Goal: Task Accomplishment & Management: Manage account settings

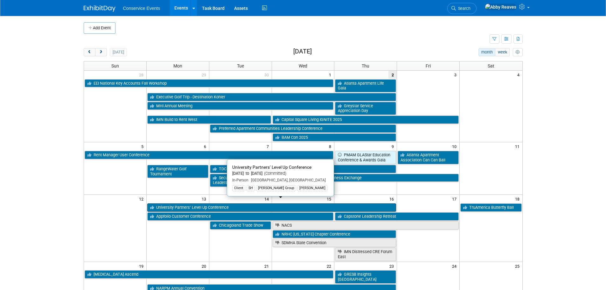
click at [230, 204] on link "University Partners’ Level Up Conference" at bounding box center [271, 207] width 249 height 8
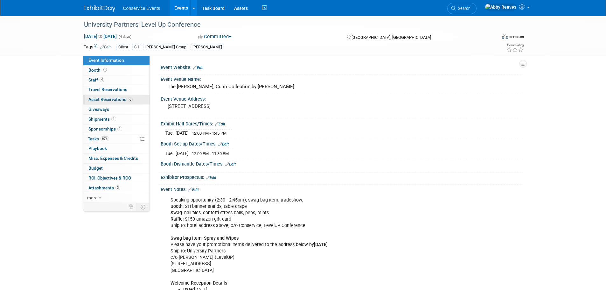
click at [100, 95] on link "6 Asset Reservations 6" at bounding box center [116, 100] width 66 height 10
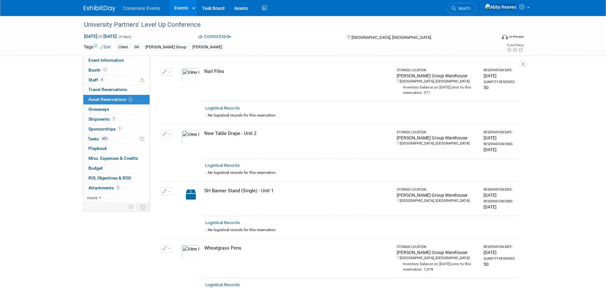
scroll to position [191, 0]
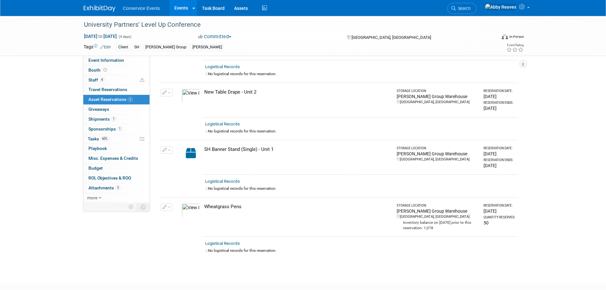
click at [167, 146] on button "button" at bounding box center [167, 150] width 12 height 8
click at [175, 177] on span "Cancel Reservation" at bounding box center [193, 179] width 41 height 5
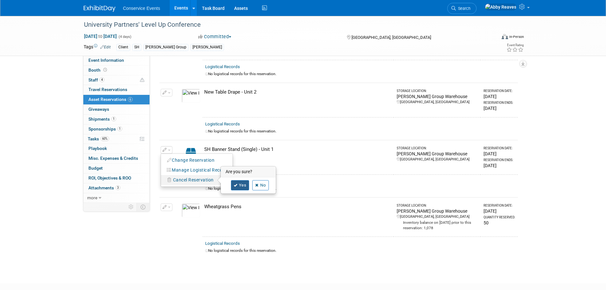
click at [245, 181] on link "Yes" at bounding box center [240, 185] width 18 height 10
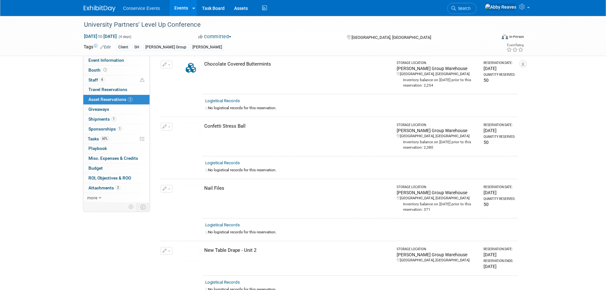
scroll to position [0, 0]
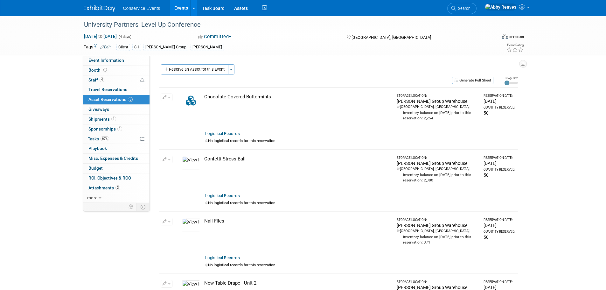
click at [204, 80] on div "Generate Pull Sheet" at bounding box center [326, 80] width 334 height 8
click at [207, 69] on button "Reserve an Asset for this Event" at bounding box center [194, 69] width 67 height 10
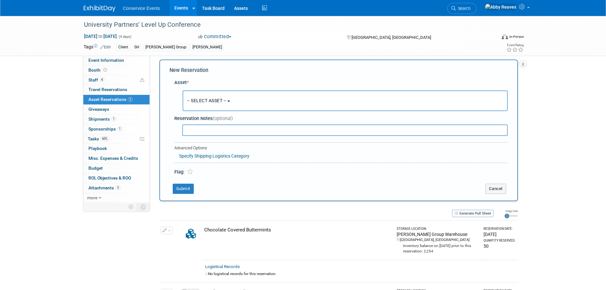
scroll to position [6, 0]
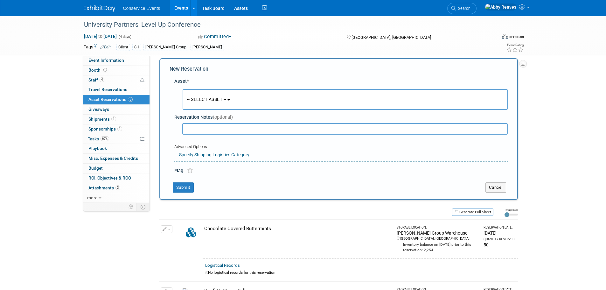
click at [212, 99] on span "-- SELECT ASSET --" at bounding box center [206, 99] width 39 height 5
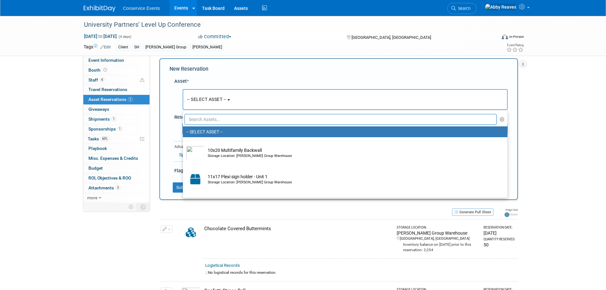
click at [213, 125] on ul "-- SELECT ASSET -- 10x20 Multifamily Backwall Storage Location: Taylor Group Wa…" at bounding box center [345, 154] width 325 height 88
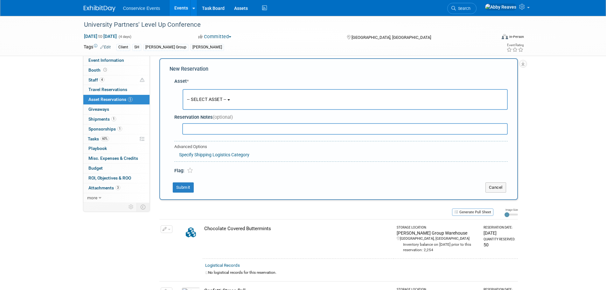
click at [212, 105] on button "-- SELECT ASSET --" at bounding box center [345, 99] width 325 height 21
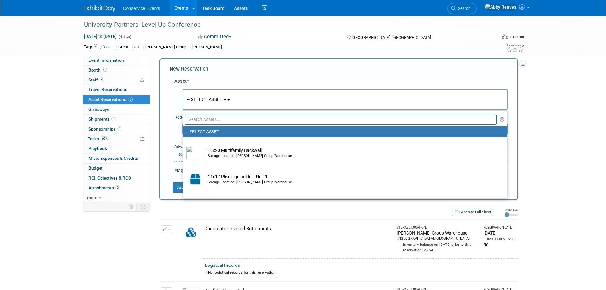
click at [215, 117] on input "text" at bounding box center [341, 119] width 312 height 11
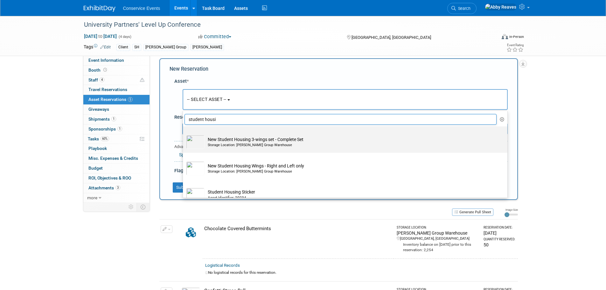
type input "student housi"
click at [233, 139] on td "New Student Housing 3-wings set - Complete Set Storage Location: Taylor Group W…" at bounding box center [350, 142] width 290 height 14
click at [184, 134] on input "New Student Housing 3-wings set - Complete Set Storage Location: Taylor Group W…" at bounding box center [182, 132] width 4 height 4
select select "10718198"
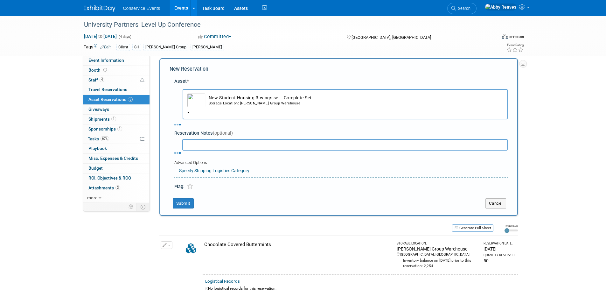
select select "9"
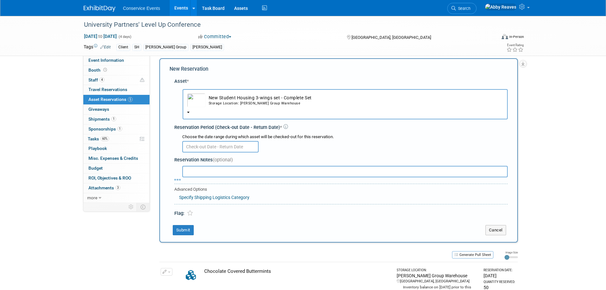
click at [203, 146] on input "text" at bounding box center [220, 146] width 76 height 11
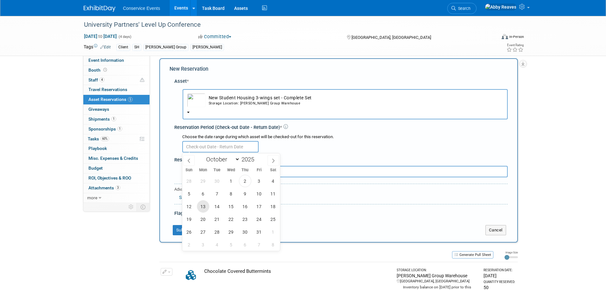
click at [207, 208] on span "13" at bounding box center [203, 206] width 12 height 12
click at [243, 207] on span "16" at bounding box center [245, 206] width 12 height 12
type input "Oct 13, 2025 to Oct 16, 2025"
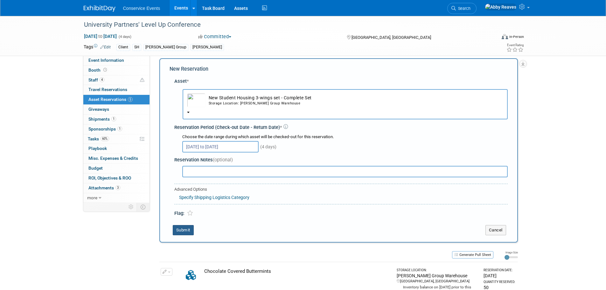
drag, startPoint x: 181, startPoint y: 232, endPoint x: 211, endPoint y: 218, distance: 32.7
click at [181, 232] on button "Submit" at bounding box center [183, 230] width 21 height 10
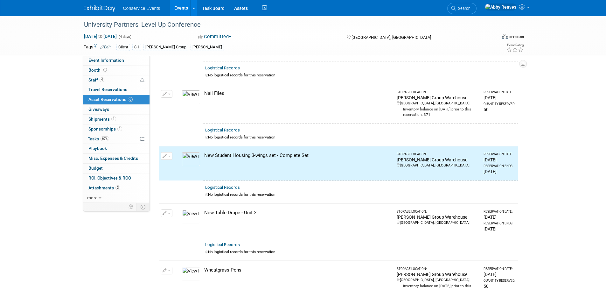
scroll to position [98, 0]
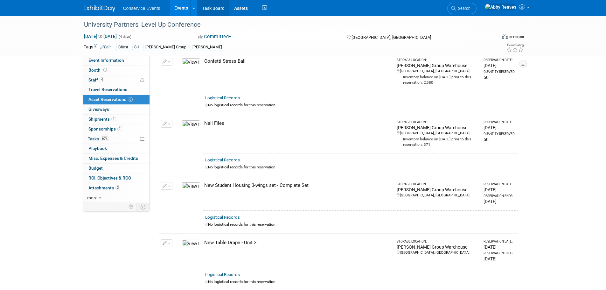
drag, startPoint x: 177, startPoint y: 12, endPoint x: 204, endPoint y: 12, distance: 27.4
click at [177, 12] on link "Events" at bounding box center [181, 8] width 23 height 16
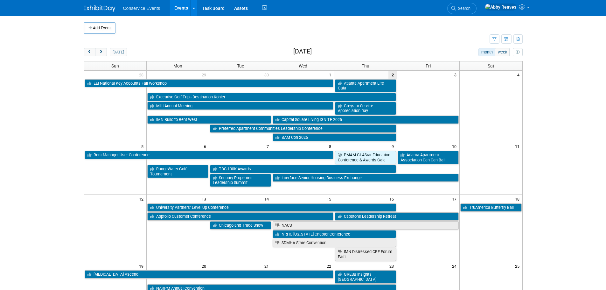
click at [471, 9] on span "Search" at bounding box center [463, 8] width 15 height 5
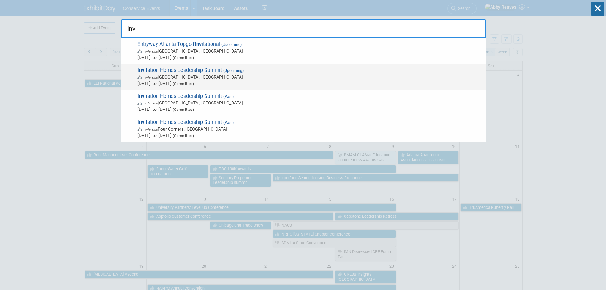
type input "inv"
click at [300, 71] on span "Inv itation Homes Leadership Summit (Upcoming) In-Person New Orleans, LA Nov 3,…" at bounding box center [309, 76] width 347 height 19
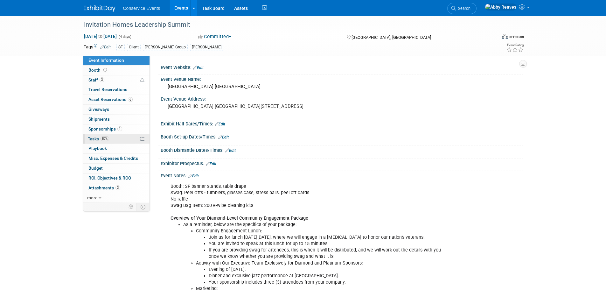
click at [119, 137] on link "80% Tasks 80%" at bounding box center [116, 139] width 66 height 10
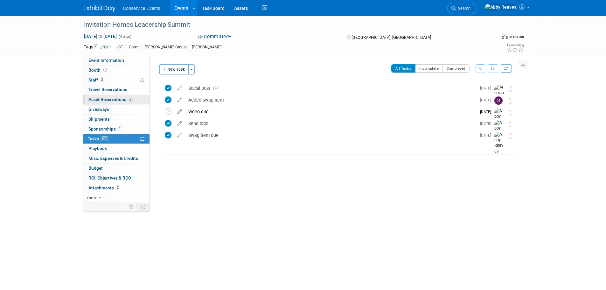
click at [124, 99] on span "Asset Reservations 6" at bounding box center [110, 99] width 44 height 5
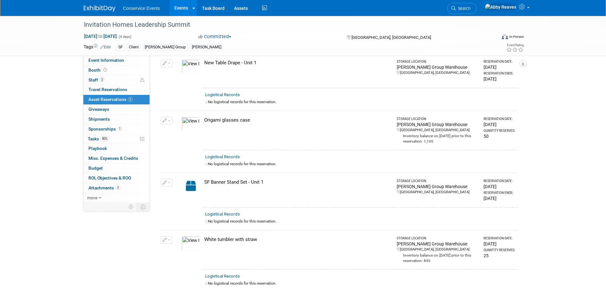
scroll to position [191, 0]
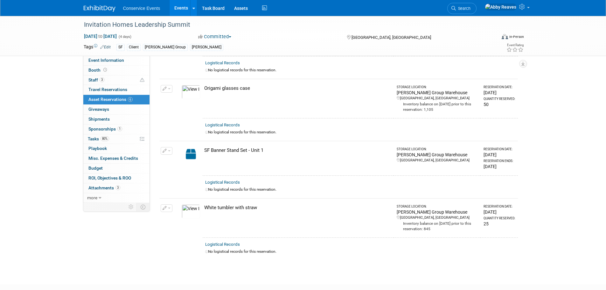
click at [168, 150] on span "button" at bounding box center [169, 150] width 3 height 1
click at [174, 177] on button "Cancel Reservation" at bounding box center [190, 181] width 53 height 9
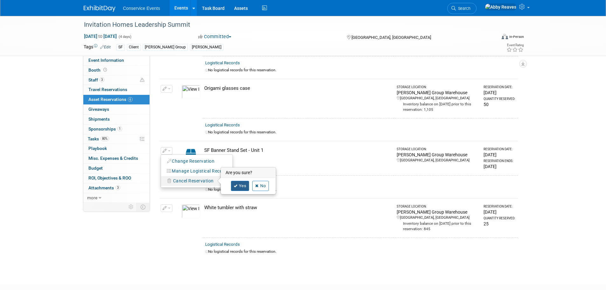
click at [236, 187] on link "Yes" at bounding box center [240, 186] width 18 height 10
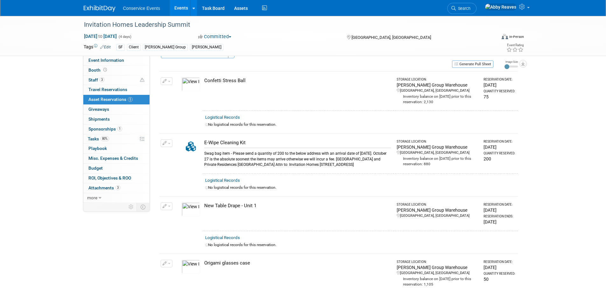
scroll to position [0, 0]
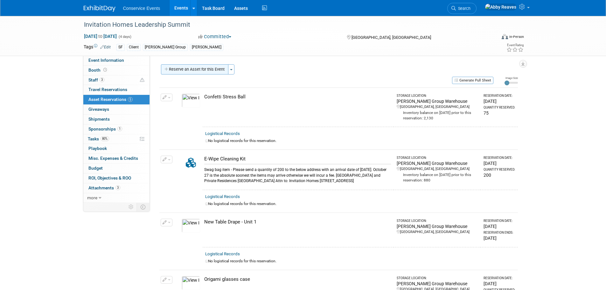
click at [183, 73] on button "Reserve an Asset for this Event" at bounding box center [194, 69] width 67 height 10
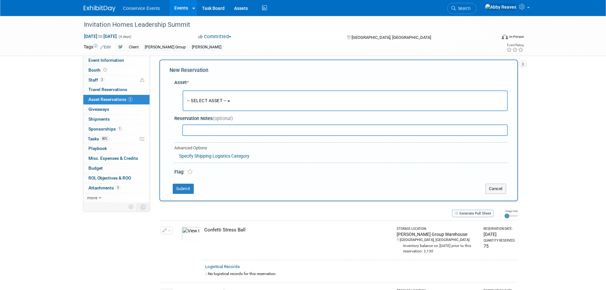
scroll to position [6, 0]
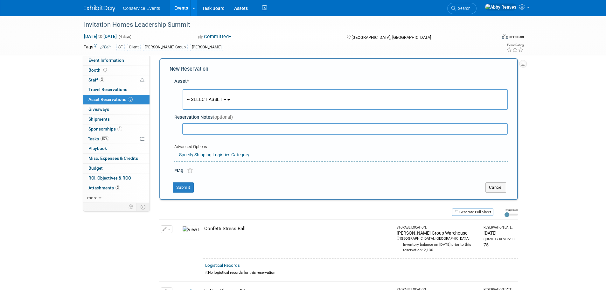
click at [197, 94] on button "-- SELECT ASSET --" at bounding box center [345, 99] width 325 height 21
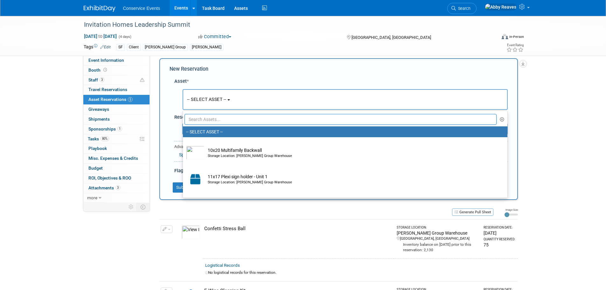
click at [206, 114] on input "text" at bounding box center [341, 119] width 312 height 11
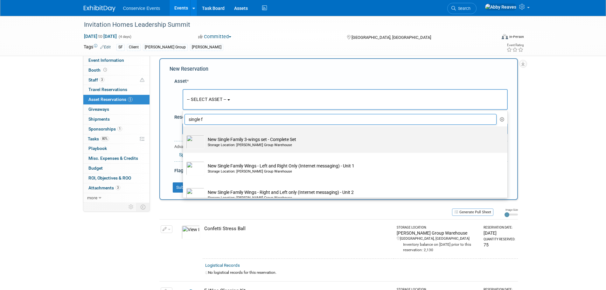
type input "single f"
click at [230, 144] on div "Storage Location: Taylor Group Warehouse" at bounding box center [351, 145] width 287 height 5
click at [184, 134] on input "New Single Family 3-wings set - Complete Set Storage Location: Taylor Group War…" at bounding box center [182, 132] width 4 height 4
select select "10718197"
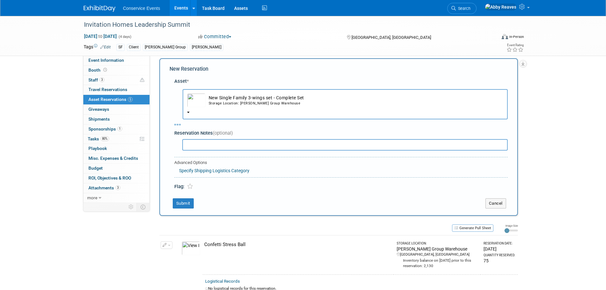
select select "10"
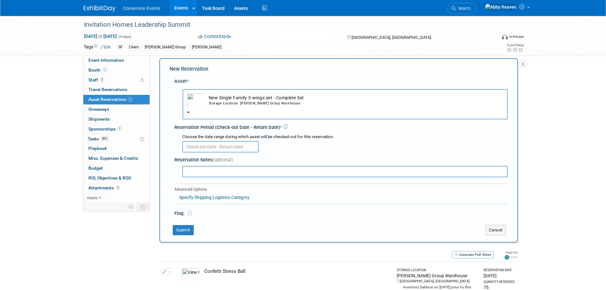
click at [221, 144] on input "text" at bounding box center [220, 146] width 76 height 11
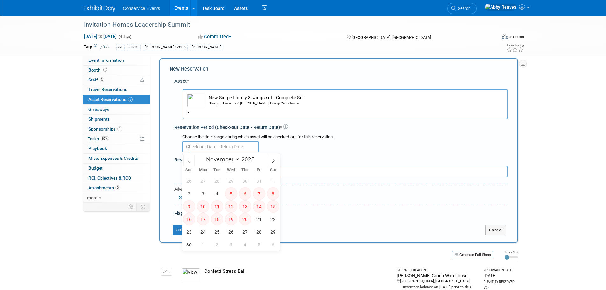
click at [303, 149] on div at bounding box center [345, 146] width 326 height 12
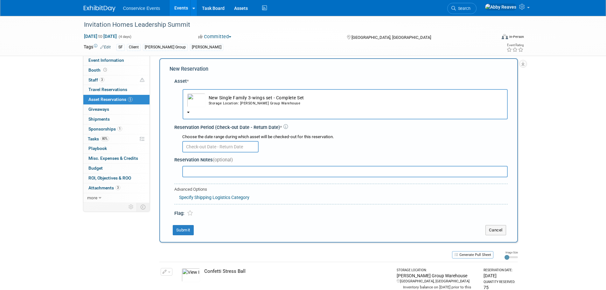
click at [263, 107] on td "New Single Family 3-wings set - Complete Set Storage Location: Taylor Group War…" at bounding box center [355, 100] width 298 height 14
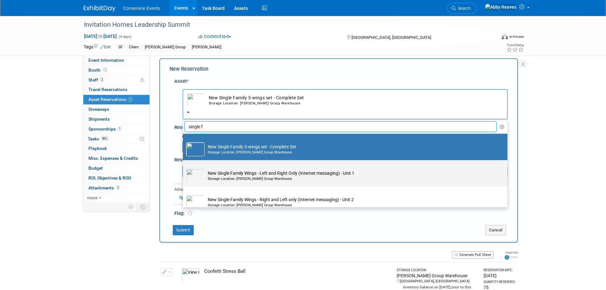
scroll to position [0, 0]
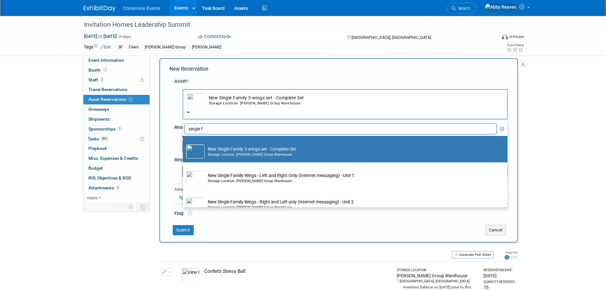
click at [271, 221] on div "New Reservation Asset * -- SELECT ASSET -- <table style='display: inline-block;…" at bounding box center [338, 150] width 359 height 184
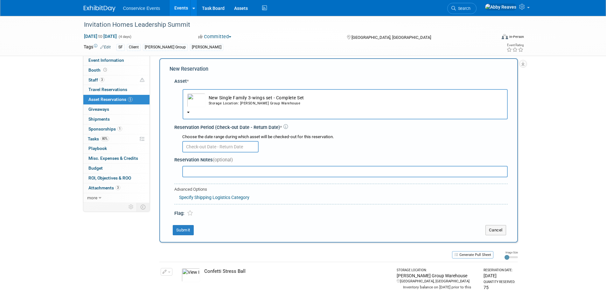
click at [200, 104] on img "button" at bounding box center [196, 100] width 18 height 14
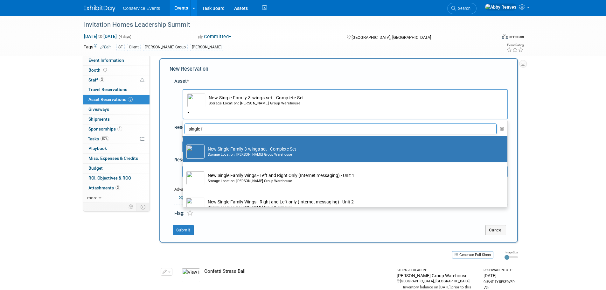
drag, startPoint x: 209, startPoint y: 126, endPoint x: 187, endPoint y: 133, distance: 22.6
click at [187, 133] on input "single f" at bounding box center [341, 128] width 312 height 11
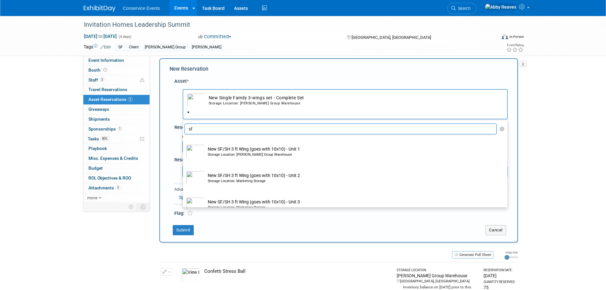
click at [197, 127] on input "sf" at bounding box center [341, 128] width 312 height 11
drag, startPoint x: 207, startPoint y: 127, endPoint x: 185, endPoint y: 129, distance: 22.0
click at [185, 129] on input "student" at bounding box center [341, 128] width 312 height 11
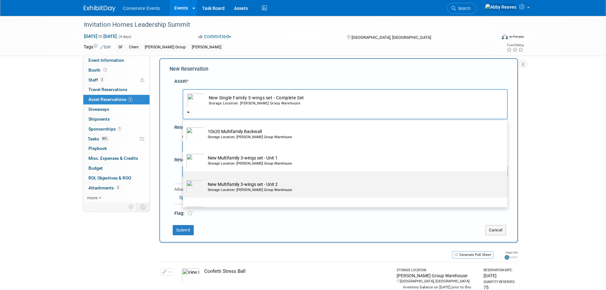
scroll to position [32, 0]
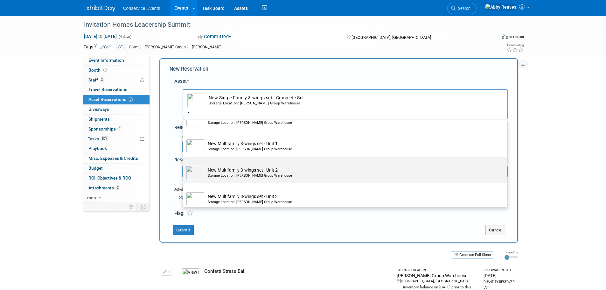
type input "multi"
click at [256, 168] on td "New Multifamily 3-wings set - Unit 2 Storage Location: Taylor Group Warehouse" at bounding box center [350, 172] width 290 height 14
click at [184, 165] on input "New Multifamily 3-wings set - Unit 2 Storage Location: Taylor Group Warehouse" at bounding box center [182, 162] width 4 height 4
radio input "true"
select select "10718200"
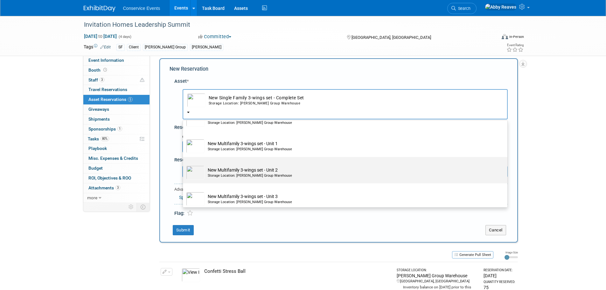
type input "multi"
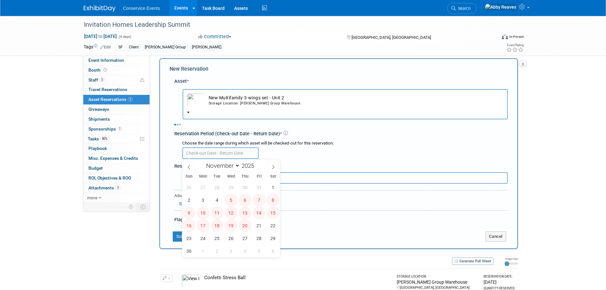
click at [232, 156] on input "text" at bounding box center [220, 152] width 76 height 11
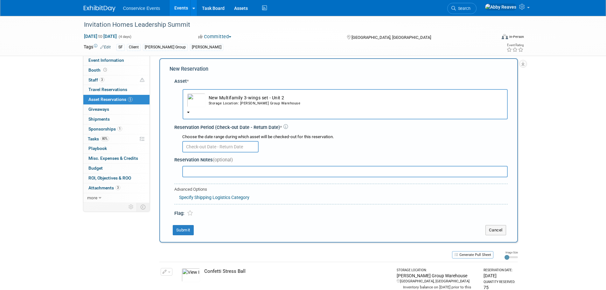
click at [230, 149] on input "text" at bounding box center [220, 146] width 76 height 11
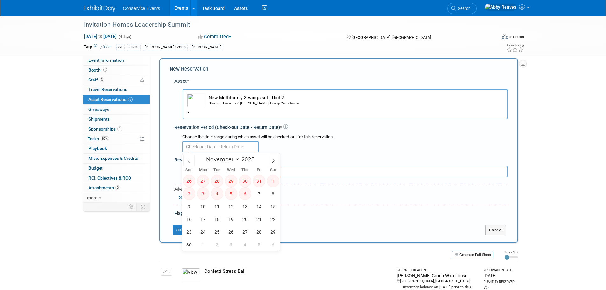
click at [230, 149] on input "text" at bounding box center [220, 146] width 76 height 11
click at [230, 106] on td "New Multifamily 3-wings set - Unit 2 Storage Location: Taylor Group Warehouse" at bounding box center [355, 100] width 298 height 14
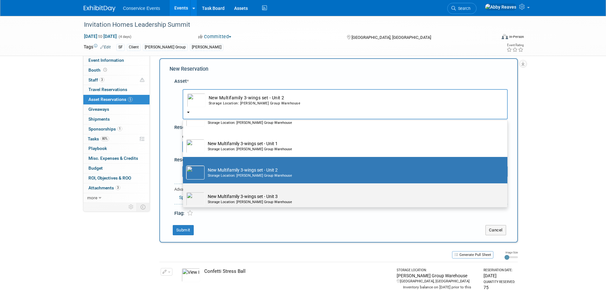
click at [240, 195] on td "New Multifamily 3-wings set - Unit 3 Storage Location: Taylor Group Warehouse" at bounding box center [350, 199] width 290 height 14
click at [184, 191] on input "New Multifamily 3-wings set - Unit 3 Storage Location: Taylor Group Warehouse" at bounding box center [182, 189] width 4 height 4
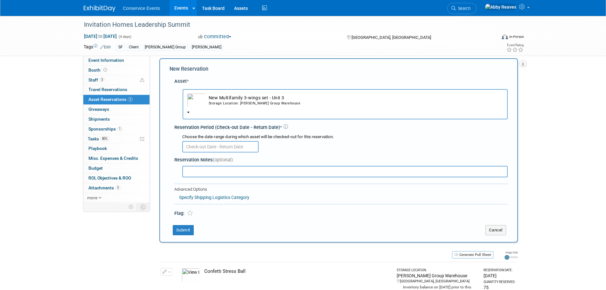
click at [233, 151] on input "text" at bounding box center [220, 146] width 76 height 11
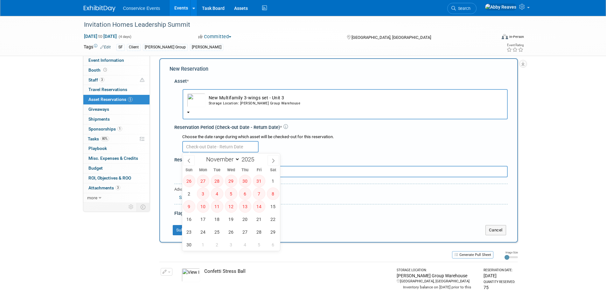
click at [233, 150] on input "text" at bounding box center [220, 146] width 76 height 11
click at [232, 100] on td "New Multifamily 3-wings set - Unit 3 Storage Location: Taylor Group Warehouse" at bounding box center [355, 100] width 298 height 14
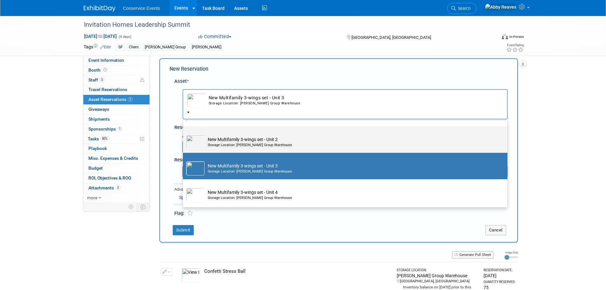
scroll to position [64, 0]
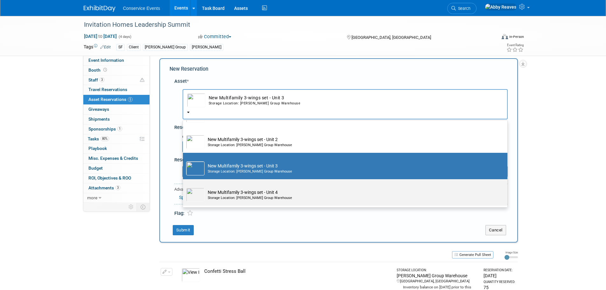
click at [240, 193] on td "New Multifamily 3-wings set - Unit 4 Storage Location: Taylor Group Warehouse" at bounding box center [350, 195] width 290 height 14
click at [184, 187] on input "New Multifamily 3-wings set - Unit 4 Storage Location: Taylor Group Warehouse" at bounding box center [182, 185] width 4 height 4
select select "10718202"
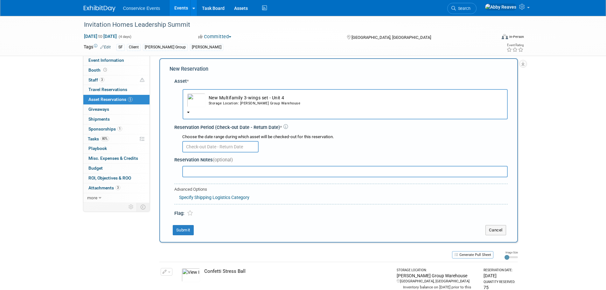
click at [217, 145] on input "text" at bounding box center [220, 146] width 76 height 11
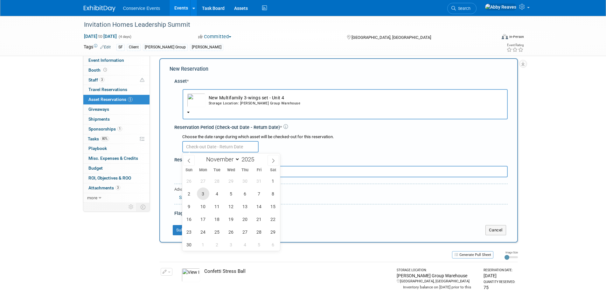
click at [206, 192] on span "3" at bounding box center [203, 193] width 12 height 12
click at [241, 191] on span "6" at bounding box center [245, 193] width 12 height 12
type input "Nov 3, 2025 to Nov 6, 2025"
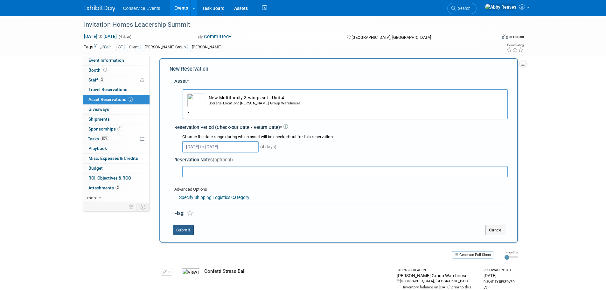
click at [177, 229] on button "Submit" at bounding box center [183, 230] width 21 height 10
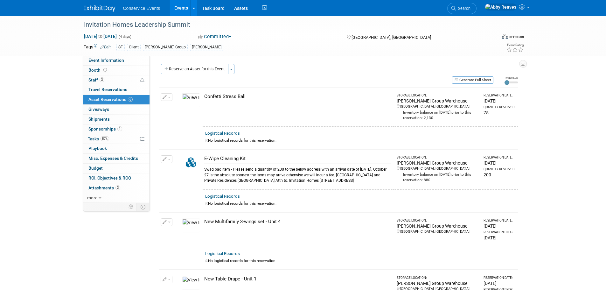
scroll to position [0, 0]
click at [179, 12] on link "Events" at bounding box center [181, 8] width 23 height 16
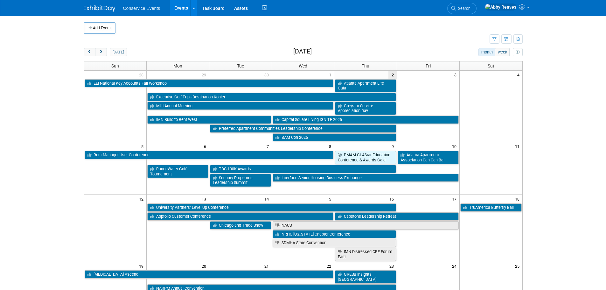
click at [477, 5] on link "Search" at bounding box center [461, 8] width 29 height 11
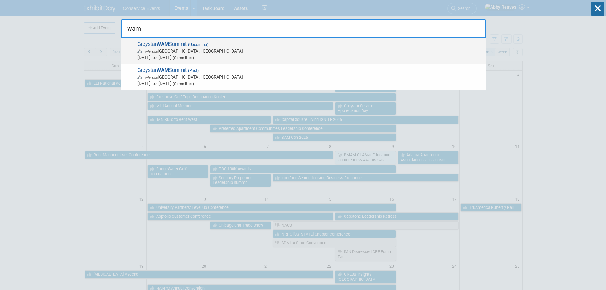
type input "wam"
click at [351, 57] on span "[DATE] to [DATE] (Committed)" at bounding box center [309, 57] width 345 height 6
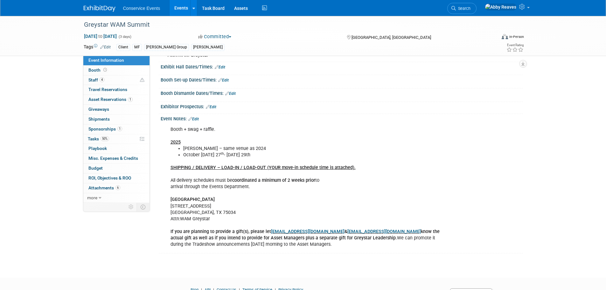
scroll to position [64, 0]
click at [213, 224] on div "Booth + swag + raffle. 2025 [PERSON_NAME] – same venue as [DATE] [DATE] 27 th -…" at bounding box center [309, 186] width 287 height 128
click at [125, 186] on link "6 Attachments 6" at bounding box center [116, 188] width 66 height 10
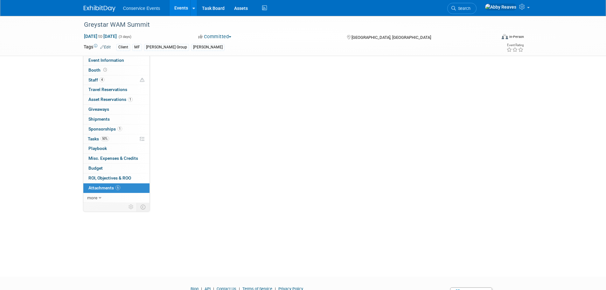
scroll to position [0, 0]
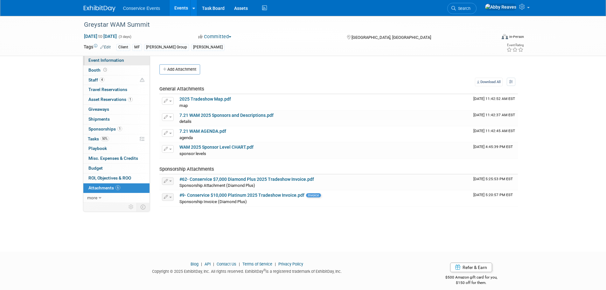
click at [126, 62] on link "Event Information" at bounding box center [116, 61] width 66 height 10
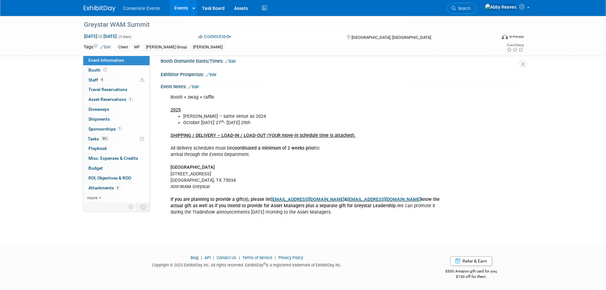
scroll to position [95, 0]
drag, startPoint x: 211, startPoint y: 193, endPoint x: 171, endPoint y: 172, distance: 45.5
click at [171, 172] on div "Booth + swag + raffle. 2025 [PERSON_NAME] – same venue as [DATE] [DATE] 27 th -…" at bounding box center [309, 155] width 287 height 128
copy div "Omni Frisco Hotel [STREET_ADDRESS] Attn:WAM Greystar"
click at [161, 166] on div "Booth + swag + raffle. 2025 [PERSON_NAME] – same venue as [DATE] [DATE] 27 th -…" at bounding box center [342, 154] width 362 height 130
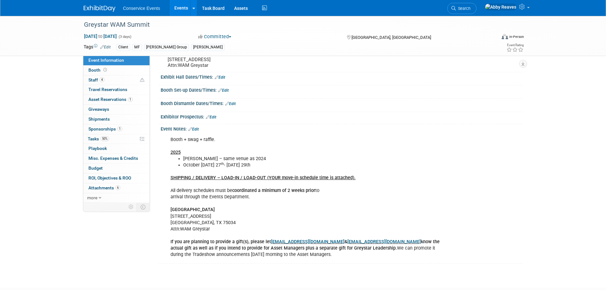
scroll to position [0, 0]
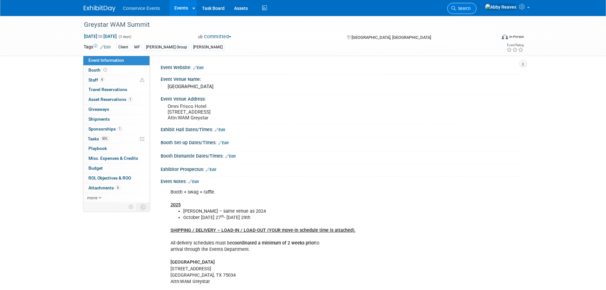
click at [477, 5] on link "Search" at bounding box center [461, 8] width 29 height 11
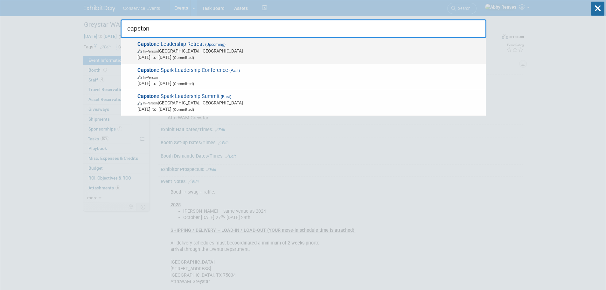
type input "capston"
click at [325, 53] on span "In-Person [GEOGRAPHIC_DATA], [GEOGRAPHIC_DATA]" at bounding box center [309, 51] width 345 height 6
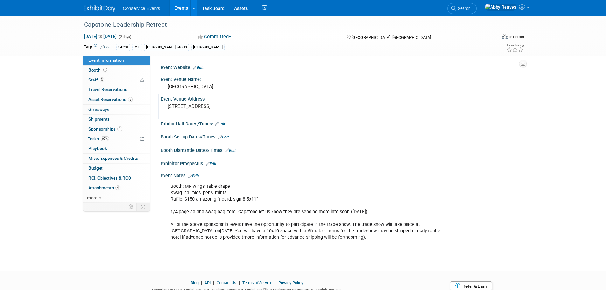
click at [208, 112] on div "[STREET_ADDRESS]" at bounding box center [235, 109] width 141 height 15
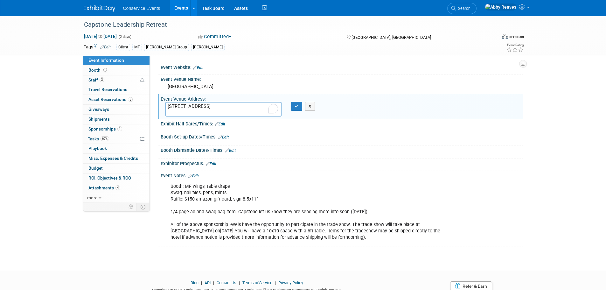
click at [168, 106] on textarea "[STREET_ADDRESS]" at bounding box center [223, 109] width 116 height 15
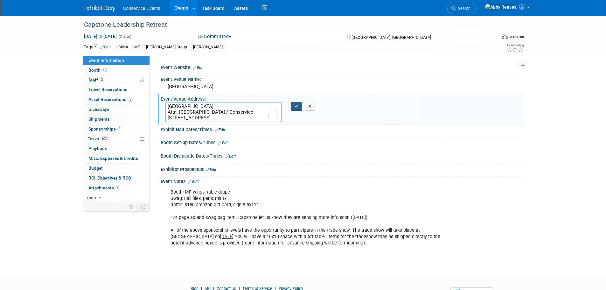
type textarea "[GEOGRAPHIC_DATA] Attn. [GEOGRAPHIC_DATA] / Conservice [STREET_ADDRESS]"
click at [293, 106] on button "button" at bounding box center [296, 106] width 11 height 9
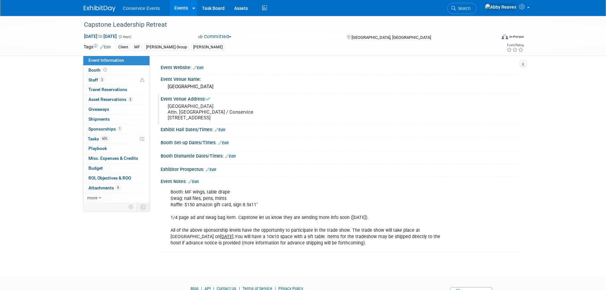
click at [195, 181] on link "Edit" at bounding box center [193, 181] width 11 height 4
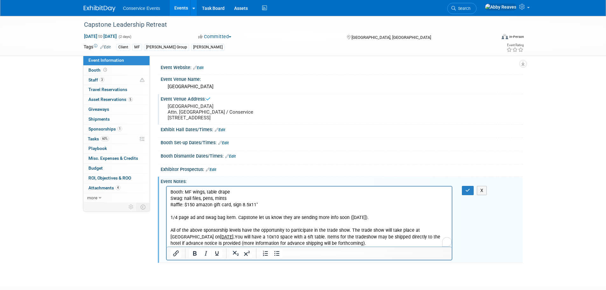
click at [367, 215] on p "Booth: MF wings, table drape Swag: nail files, pens, mints Raffle: $150 amazon …" at bounding box center [309, 218] width 278 height 58
drag, startPoint x: 375, startPoint y: 218, endPoint x: 236, endPoint y: 220, distance: 139.1
click at [236, 220] on p "Booth: MF wings, table drape Swag: nail files, pens, mints Raffle: $150 amazon …" at bounding box center [309, 218] width 278 height 58
drag, startPoint x: 468, startPoint y: 191, endPoint x: 249, endPoint y: 0, distance: 290.9
click at [468, 191] on icon "button" at bounding box center [468, 190] width 5 height 4
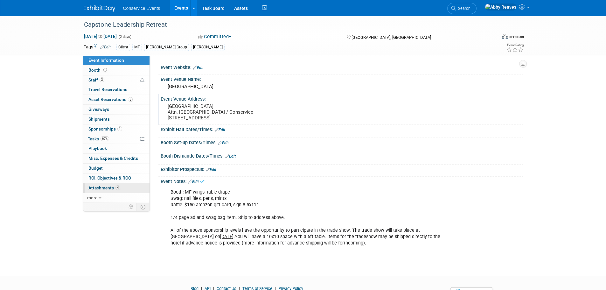
click at [95, 184] on link "4 Attachments 4" at bounding box center [116, 188] width 66 height 10
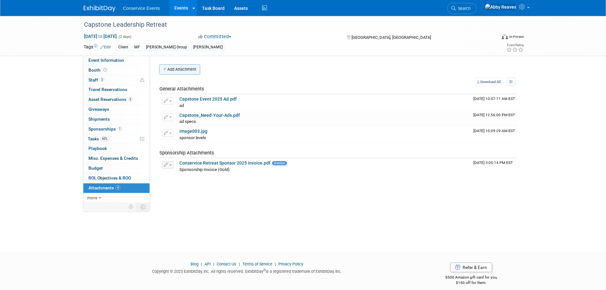
click at [172, 68] on button "Add Attachment" at bounding box center [179, 69] width 41 height 10
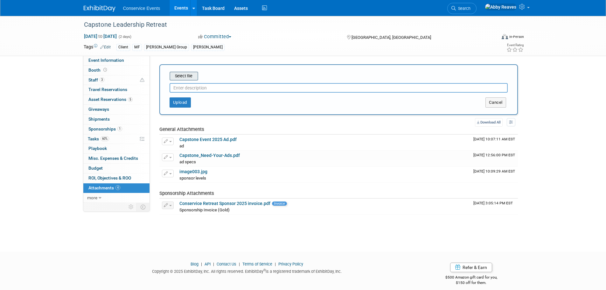
click at [184, 72] on div "Select file" at bounding box center [184, 76] width 29 height 9
click at [183, 75] on input "file" at bounding box center [160, 76] width 76 height 8
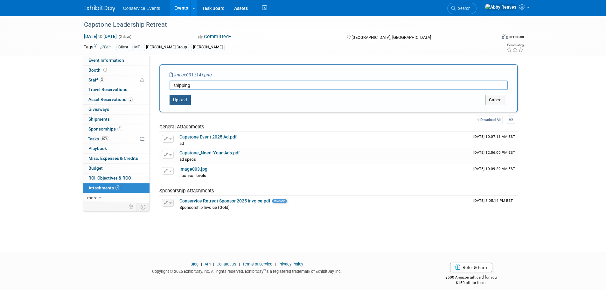
type input "shipping"
click at [185, 103] on button "Upload" at bounding box center [180, 100] width 21 height 10
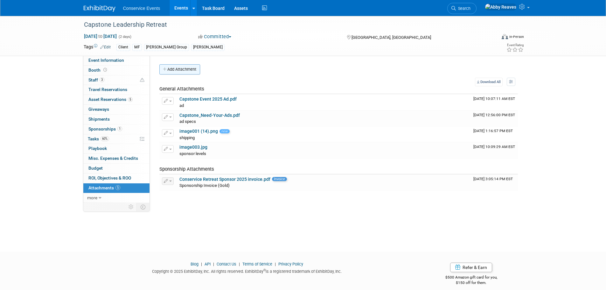
click at [181, 69] on button "Add Attachment" at bounding box center [179, 69] width 41 height 10
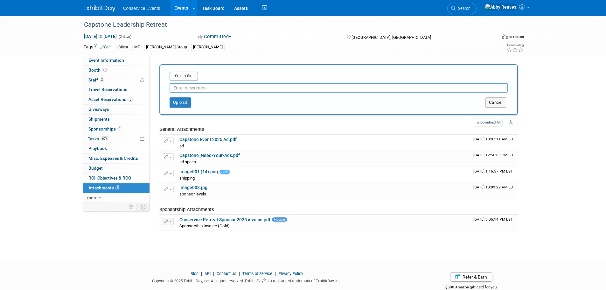
click at [187, 81] on div at bounding box center [339, 87] width 338 height 12
click at [186, 78] on input "file" at bounding box center [160, 76] width 76 height 8
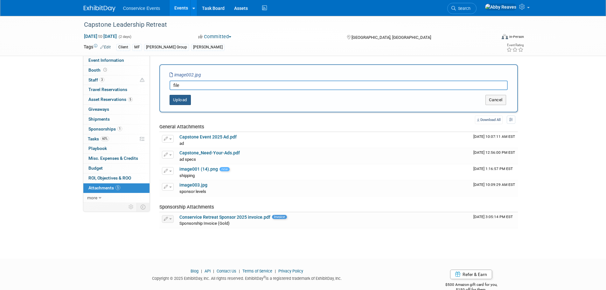
type input "file"
click at [186, 103] on button "Upload" at bounding box center [180, 100] width 21 height 10
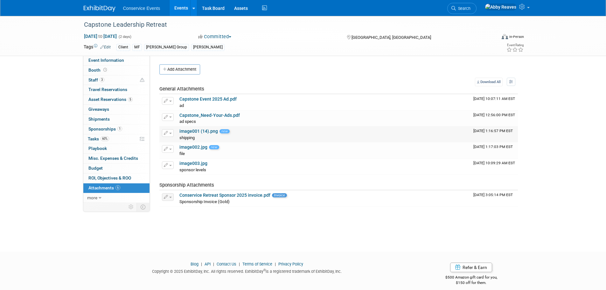
click at [200, 130] on link "image001 (14).png" at bounding box center [198, 131] width 39 height 5
click at [141, 61] on link "Event Information" at bounding box center [116, 61] width 66 height 10
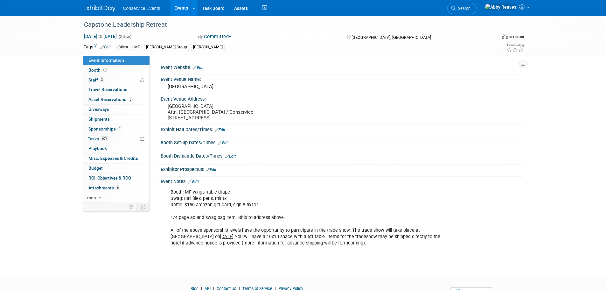
click at [196, 181] on link "Edit" at bounding box center [193, 181] width 11 height 4
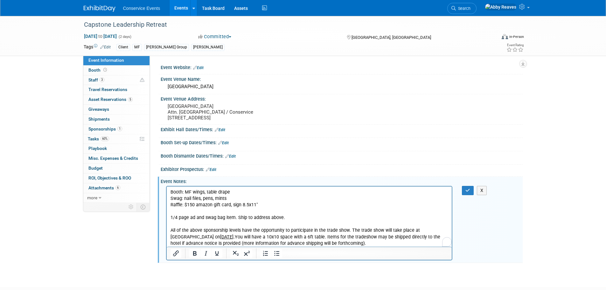
click at [285, 217] on p "Booth: MF wings, table drape Swag: nail files, pens, mints Raffle: $150 amazon …" at bounding box center [309, 218] width 278 height 58
click at [471, 193] on button "button" at bounding box center [468, 190] width 12 height 9
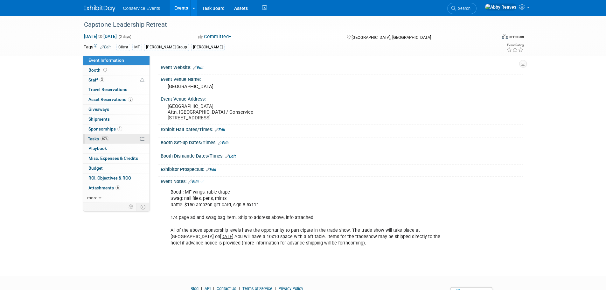
click at [119, 138] on link "60% Tasks 60%" at bounding box center [116, 139] width 66 height 10
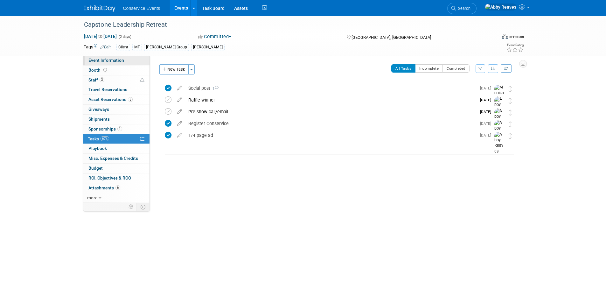
click at [127, 60] on link "Event Information" at bounding box center [116, 61] width 66 height 10
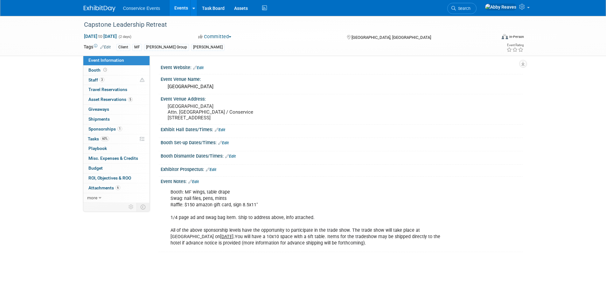
drag, startPoint x: 222, startPoint y: 129, endPoint x: 226, endPoint y: 138, distance: 9.2
click at [222, 129] on link "Edit" at bounding box center [220, 130] width 11 height 4
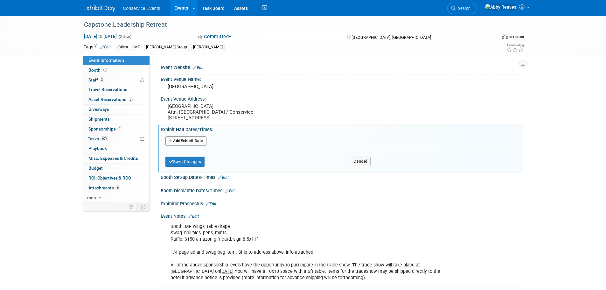
click at [198, 145] on button "Add Another Exhibit Date" at bounding box center [185, 141] width 41 height 10
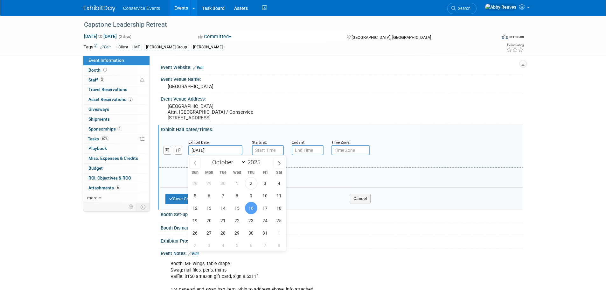
click at [237, 151] on input "Oct 16, 2025" at bounding box center [215, 150] width 54 height 10
click at [267, 210] on span "17" at bounding box center [265, 208] width 12 height 12
type input "Oct 17, 2025"
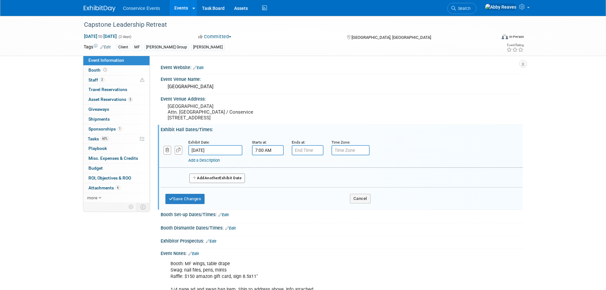
click at [269, 146] on input "7:00 AM" at bounding box center [268, 150] width 32 height 10
click at [269, 180] on span "07" at bounding box center [267, 179] width 12 height 11
click at [305, 199] on td "10" at bounding box center [304, 200] width 20 height 17
type input "10:00 AM"
click at [314, 206] on span at bounding box center [313, 207] width 43 height 11
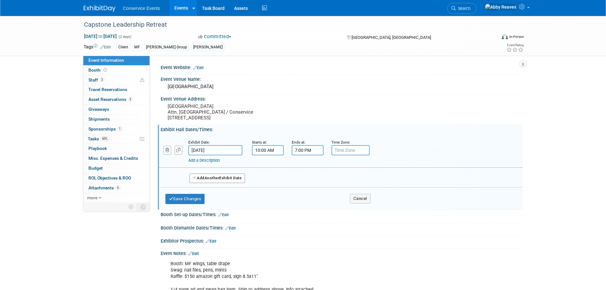
click at [304, 149] on input "7:00 PM" at bounding box center [308, 150] width 32 height 10
click at [310, 181] on span "07" at bounding box center [306, 179] width 12 height 11
click at [305, 170] on td "12" at bounding box center [303, 166] width 20 height 17
type input "12:00 PM"
click at [348, 209] on span at bounding box center [353, 207] width 43 height 11
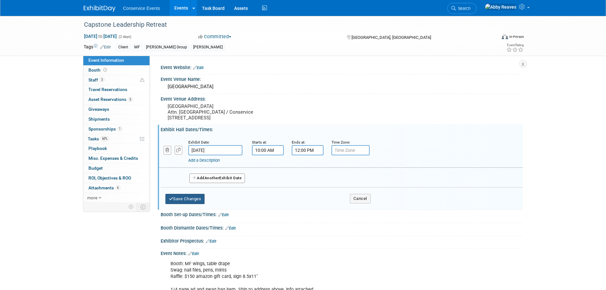
click at [199, 202] on button "Save Changes" at bounding box center [184, 199] width 39 height 10
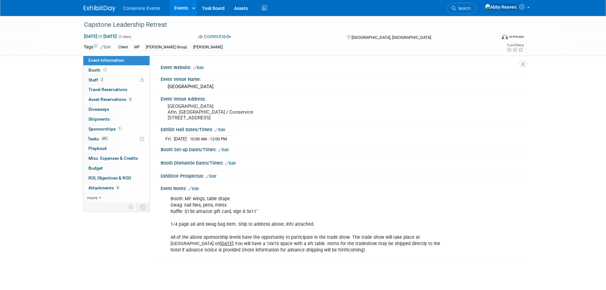
click at [174, 7] on link "Events" at bounding box center [181, 8] width 23 height 16
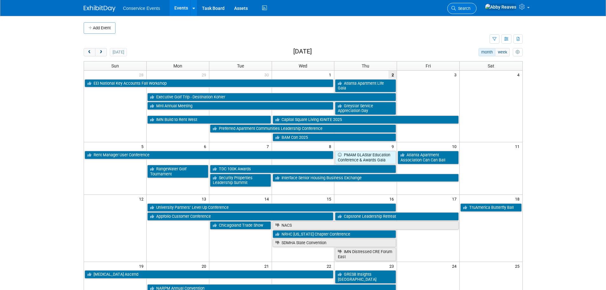
click at [471, 9] on span "Search" at bounding box center [463, 8] width 15 height 5
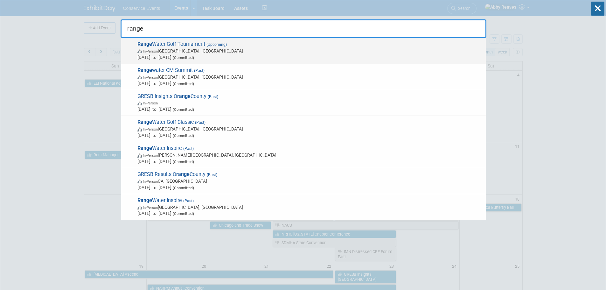
type input "range"
click at [432, 48] on span "In-Person [GEOGRAPHIC_DATA], [GEOGRAPHIC_DATA]" at bounding box center [309, 51] width 345 height 6
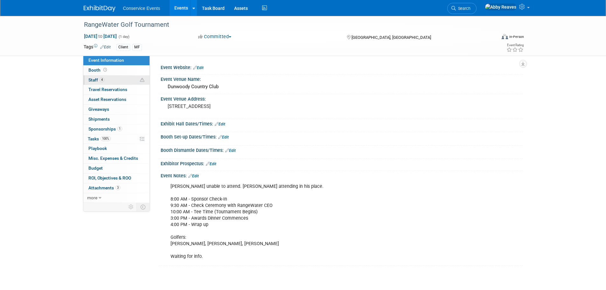
click at [95, 77] on link "4 Staff 4" at bounding box center [116, 80] width 66 height 10
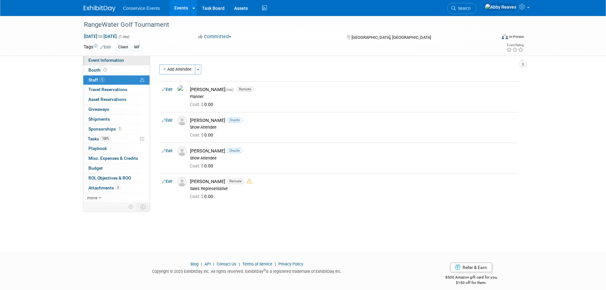
click at [127, 58] on link "Event Information" at bounding box center [116, 61] width 66 height 10
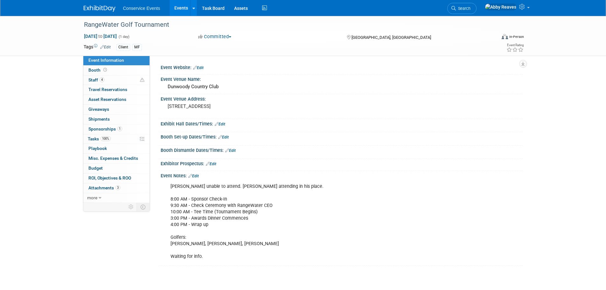
click at [215, 225] on div "[PERSON_NAME] unable to attend. [PERSON_NAME] attending in his place. 8:00 AM -…" at bounding box center [309, 221] width 287 height 83
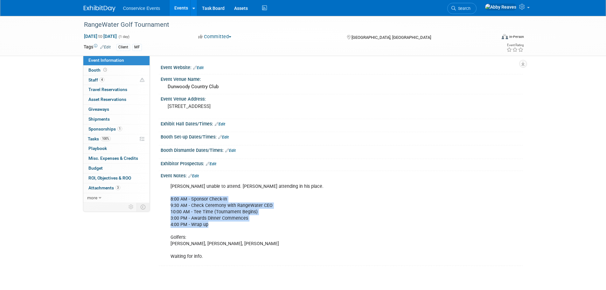
drag, startPoint x: 214, startPoint y: 225, endPoint x: 170, endPoint y: 198, distance: 51.6
click at [170, 198] on div "[PERSON_NAME] unable to attend. [PERSON_NAME] attending in his place. 8:00 AM -…" at bounding box center [309, 221] width 287 height 83
copy div "8:00 AM - Sponsor Check-In 9:30 AM - Check Ceremony with RangeWater CEO 10:00 A…"
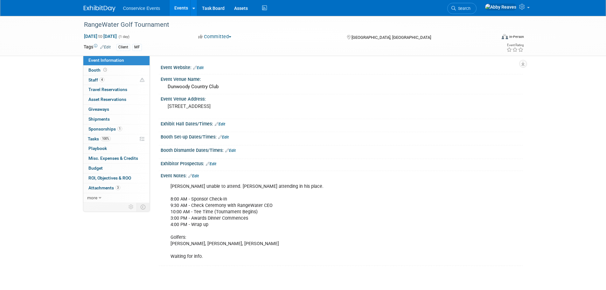
click at [120, 226] on div "Event Information Event Info Booth Booth 4 Staff 4 Staff 0 Travel Reservations …" at bounding box center [303, 141] width 449 height 250
click at [114, 191] on link "3 Attachments 3" at bounding box center [116, 188] width 66 height 10
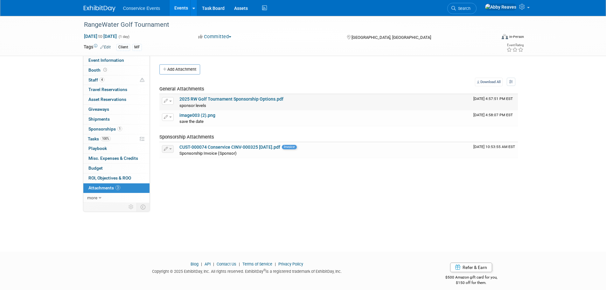
click at [215, 100] on link "2025 RW Golf Tournament Sponsorship Options.pdf" at bounding box center [231, 98] width 104 height 5
click at [119, 61] on span "Event Information" at bounding box center [106, 60] width 36 height 5
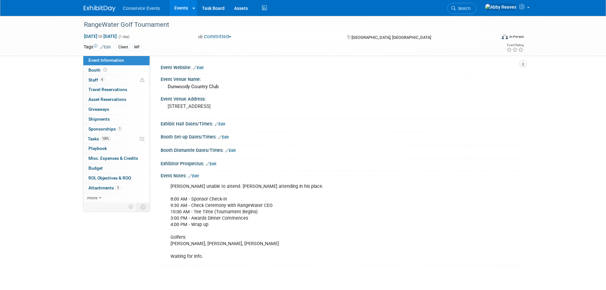
click at [56, 116] on div "RangeWater Golf Tournament Oct 6, 2025 to Oct 6, 2025 (1 day) Oct 6, 2025 to Oc…" at bounding box center [303, 147] width 606 height 263
click at [126, 140] on link "100% Tasks 100%" at bounding box center [116, 139] width 66 height 10
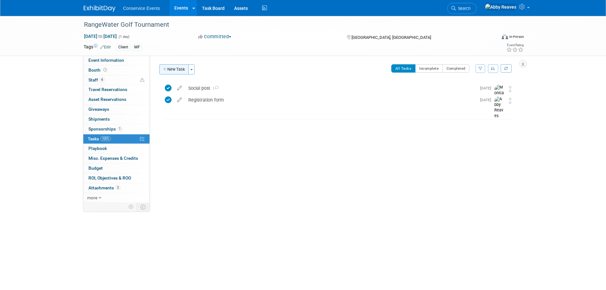
click at [172, 73] on button "New Task" at bounding box center [173, 69] width 29 height 10
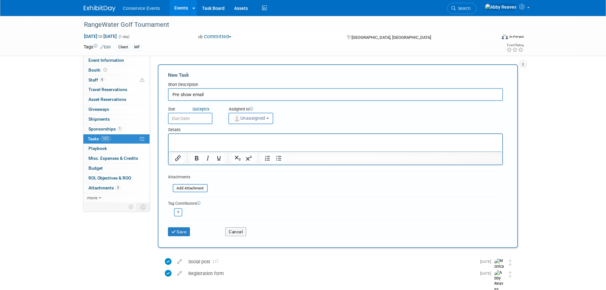
type input "Pre show email"
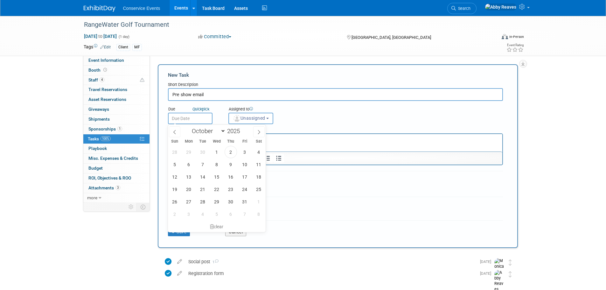
click at [191, 121] on input "text" at bounding box center [190, 118] width 45 height 11
click at [232, 153] on span "2" at bounding box center [231, 152] width 12 height 12
type input "Oct 2, 2025"
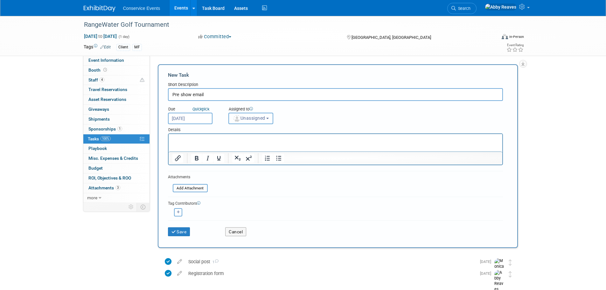
click at [246, 119] on span "Unassigned" at bounding box center [249, 118] width 32 height 5
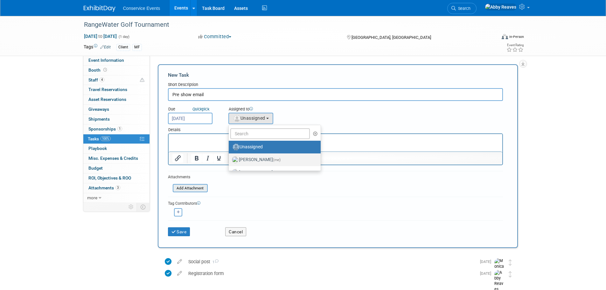
drag, startPoint x: 250, startPoint y: 157, endPoint x: 194, endPoint y: 184, distance: 62.5
click at [250, 157] on label "Abby Reaves (me)" at bounding box center [273, 160] width 82 height 10
click at [230, 157] on input "Abby Reaves (me)" at bounding box center [228, 159] width 4 height 4
select select "888e4ed3-42fd-4820-a89e-ed4ce941d196"
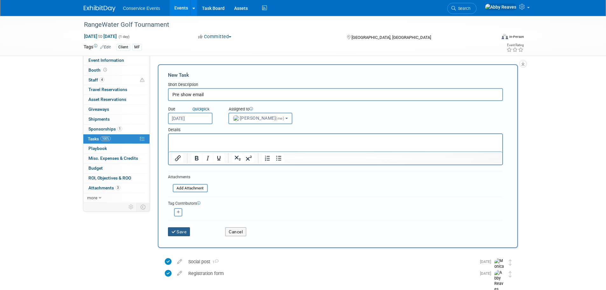
click at [182, 232] on button "Save" at bounding box center [179, 231] width 22 height 9
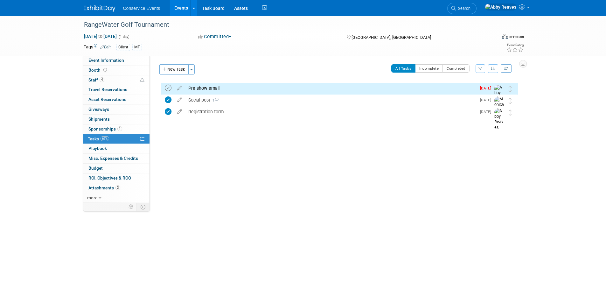
click at [167, 87] on icon at bounding box center [168, 88] width 7 height 7
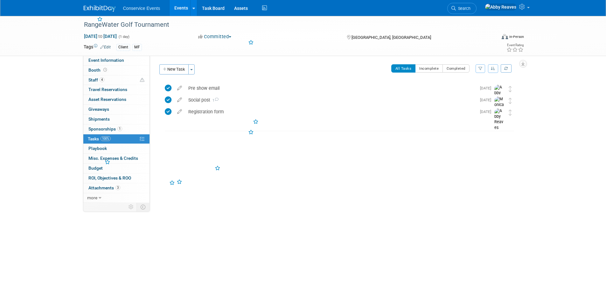
click at [178, 8] on link "Events" at bounding box center [181, 8] width 23 height 16
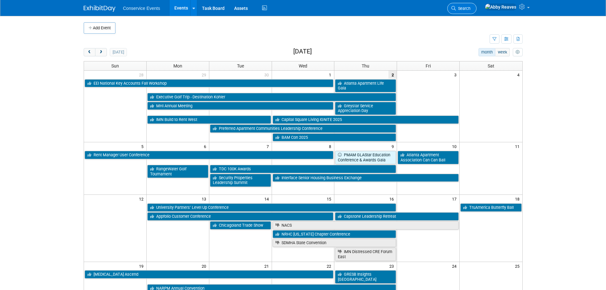
click at [471, 10] on span "Search" at bounding box center [463, 8] width 15 height 5
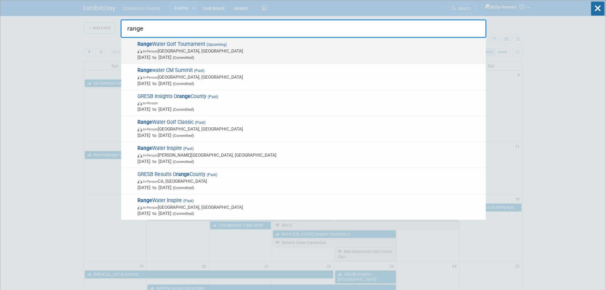
type input "range"
click at [228, 42] on span "Range Water Golf Tournament (Upcoming) In-Person [GEOGRAPHIC_DATA], [GEOGRAPHIC…" at bounding box center [309, 50] width 347 height 19
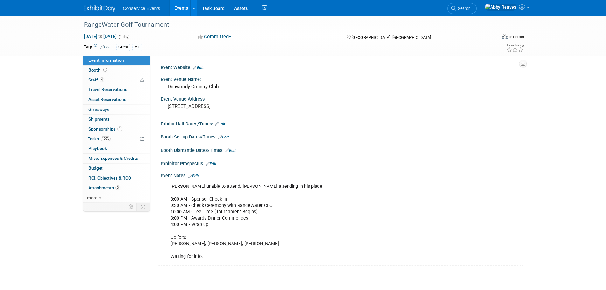
click at [130, 129] on link "1 Sponsorships 1" at bounding box center [116, 129] width 66 height 10
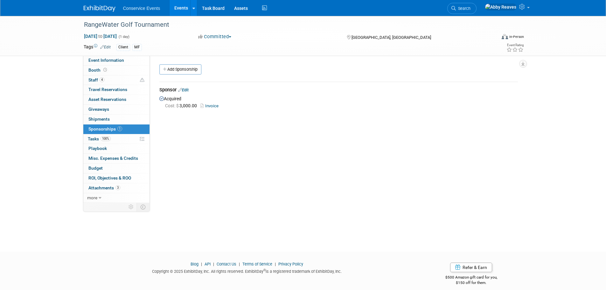
click at [188, 90] on link "Edit" at bounding box center [183, 90] width 11 height 5
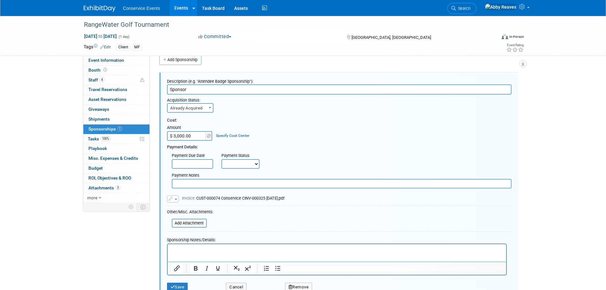
click at [193, 136] on input "$ 3,000.00" at bounding box center [187, 136] width 40 height 10
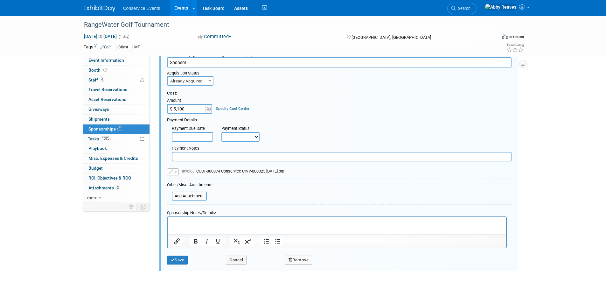
scroll to position [73, 0]
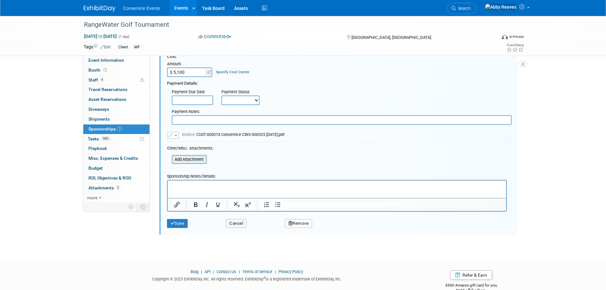
type input "$ 5,100.00"
click at [197, 163] on input "file" at bounding box center [168, 160] width 76 height 8
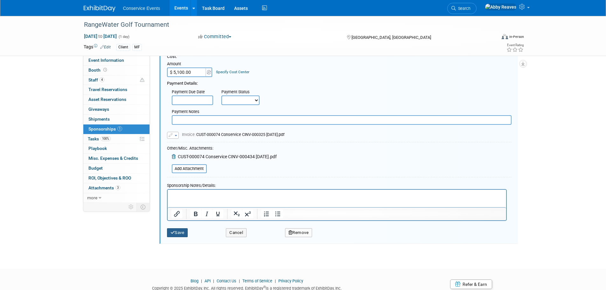
click at [188, 231] on button "Save" at bounding box center [177, 232] width 21 height 9
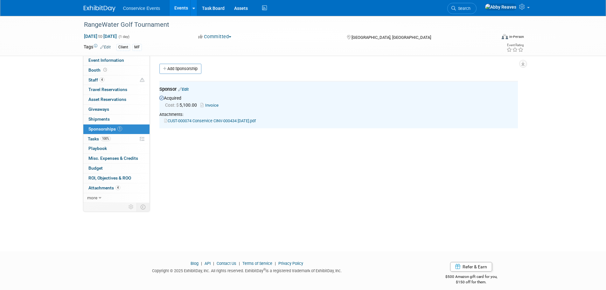
scroll to position [0, 0]
click at [144, 58] on link "Event Information" at bounding box center [116, 61] width 66 height 10
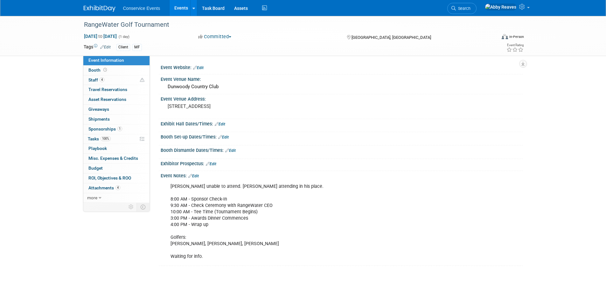
click at [175, 12] on link "Events" at bounding box center [181, 8] width 23 height 16
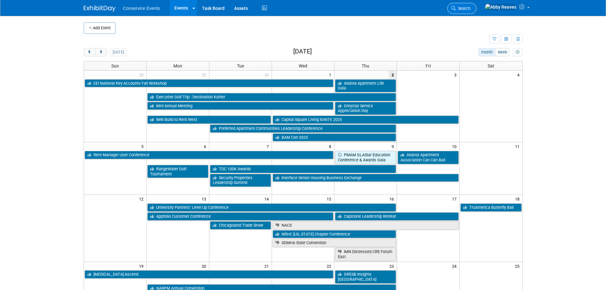
click at [467, 9] on link "Search" at bounding box center [461, 8] width 29 height 11
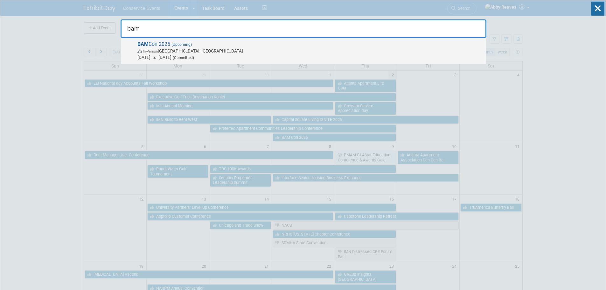
type input "bam"
click at [216, 41] on span "BAM Con 2025 (Upcoming) In-Person Indianapolis, IN Oct 1, 2025 to Oct 2, 2025 (…" at bounding box center [309, 50] width 347 height 19
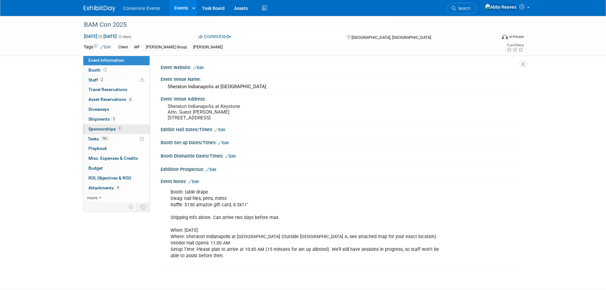
click at [127, 130] on link "1 Sponsorships 1" at bounding box center [116, 129] width 66 height 10
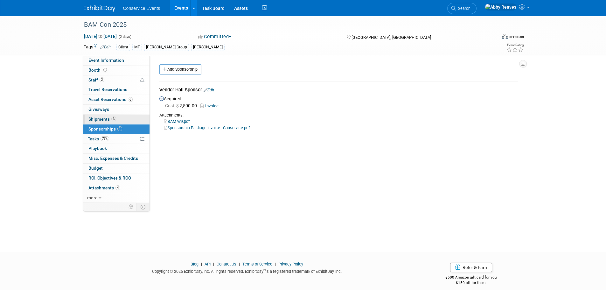
click at [127, 117] on link "3 Shipments 3" at bounding box center [116, 120] width 66 height 10
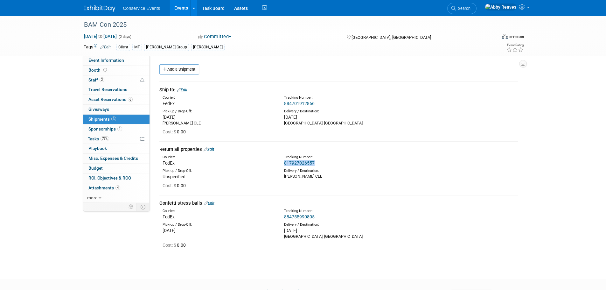
drag, startPoint x: 320, startPoint y: 162, endPoint x: 283, endPoint y: 164, distance: 37.6
click at [283, 164] on div "Tracking Number: 817927026557" at bounding box center [355, 160] width 152 height 11
copy link "817927026557"
click at [140, 56] on link "Event Information" at bounding box center [116, 61] width 66 height 10
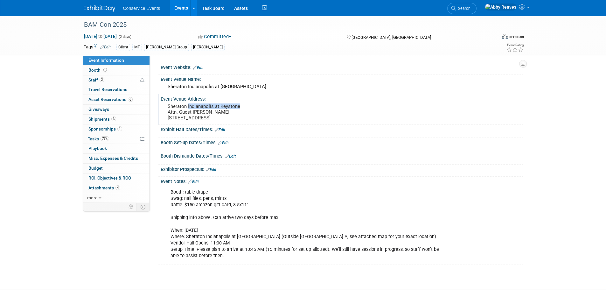
drag, startPoint x: 241, startPoint y: 106, endPoint x: 188, endPoint y: 104, distance: 52.8
click at [188, 104] on pre "Sheraton Indianapolis at Keystone Attn. Guest Mary Lou Cabrera 8787 Keystone Cr…" at bounding box center [236, 111] width 137 height 17
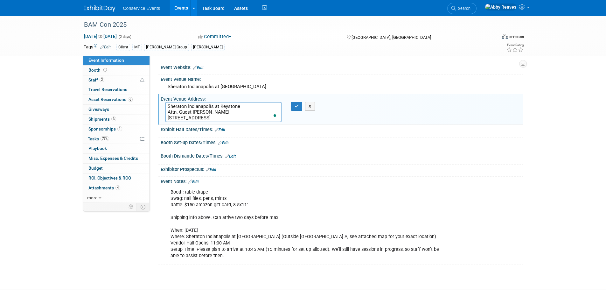
drag, startPoint x: 168, startPoint y: 119, endPoint x: 200, endPoint y: 121, distance: 32.5
click at [200, 121] on textarea "Sheraton Indianapolis at Keystone Attn. Guest Mary Lou Cabrera 8787 Keystone Cr…" at bounding box center [223, 112] width 116 height 20
drag, startPoint x: 203, startPoint y: 120, endPoint x: 219, endPoint y: 116, distance: 16.1
click at [219, 116] on textarea "Sheraton Indianapolis at Keystone Attn. Guest Mary Lou Cabrera 8787 Keystone Cr…" at bounding box center [223, 112] width 116 height 20
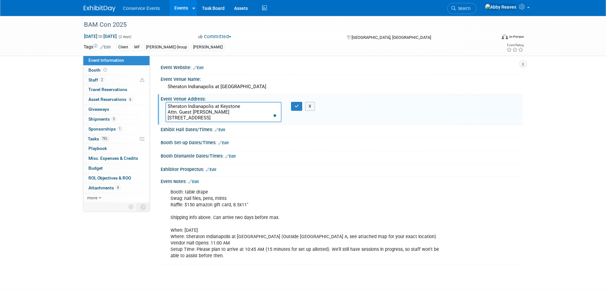
drag, startPoint x: 219, startPoint y: 116, endPoint x: 165, endPoint y: 120, distance: 53.6
click at [165, 120] on textarea "Sheraton Indianapolis at Keystone Attn. Guest Mary Lou Cabrera 8787 Keystone Cr…" at bounding box center [223, 112] width 116 height 20
drag, startPoint x: 310, startPoint y: 105, endPoint x: 375, endPoint y: 120, distance: 66.5
click at [310, 105] on button "X" at bounding box center [310, 106] width 10 height 9
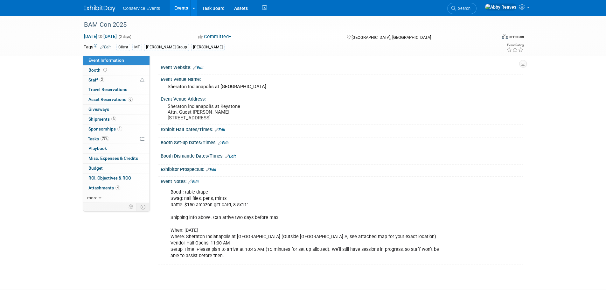
click at [51, 107] on div "BAM Con 2025 Oct 1, 2025 to Oct 2, 2025 (2 days) Oct 1, 2025 to Oct 2, 2025 Com…" at bounding box center [303, 147] width 606 height 262
click at [124, 137] on link "75% Tasks 75%" at bounding box center [116, 139] width 66 height 10
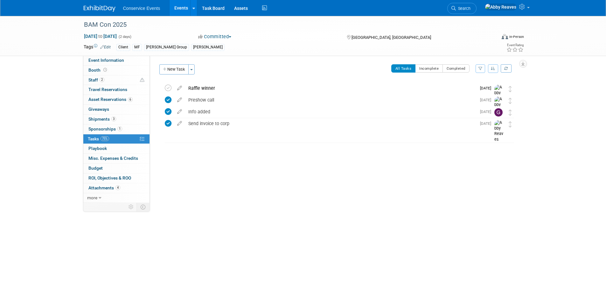
click at [184, 13] on link "Events" at bounding box center [181, 8] width 23 height 16
